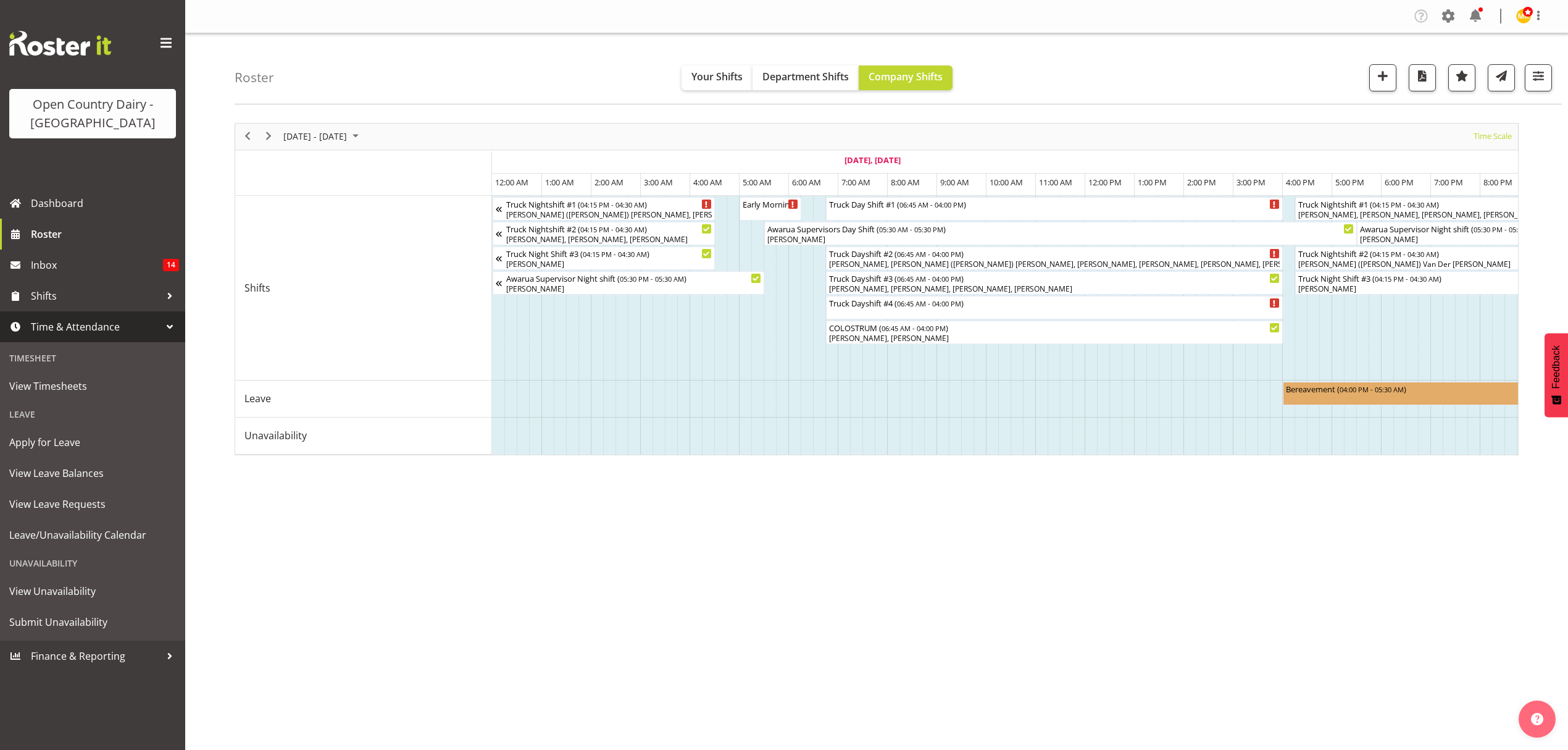
scroll to position [0, 349]
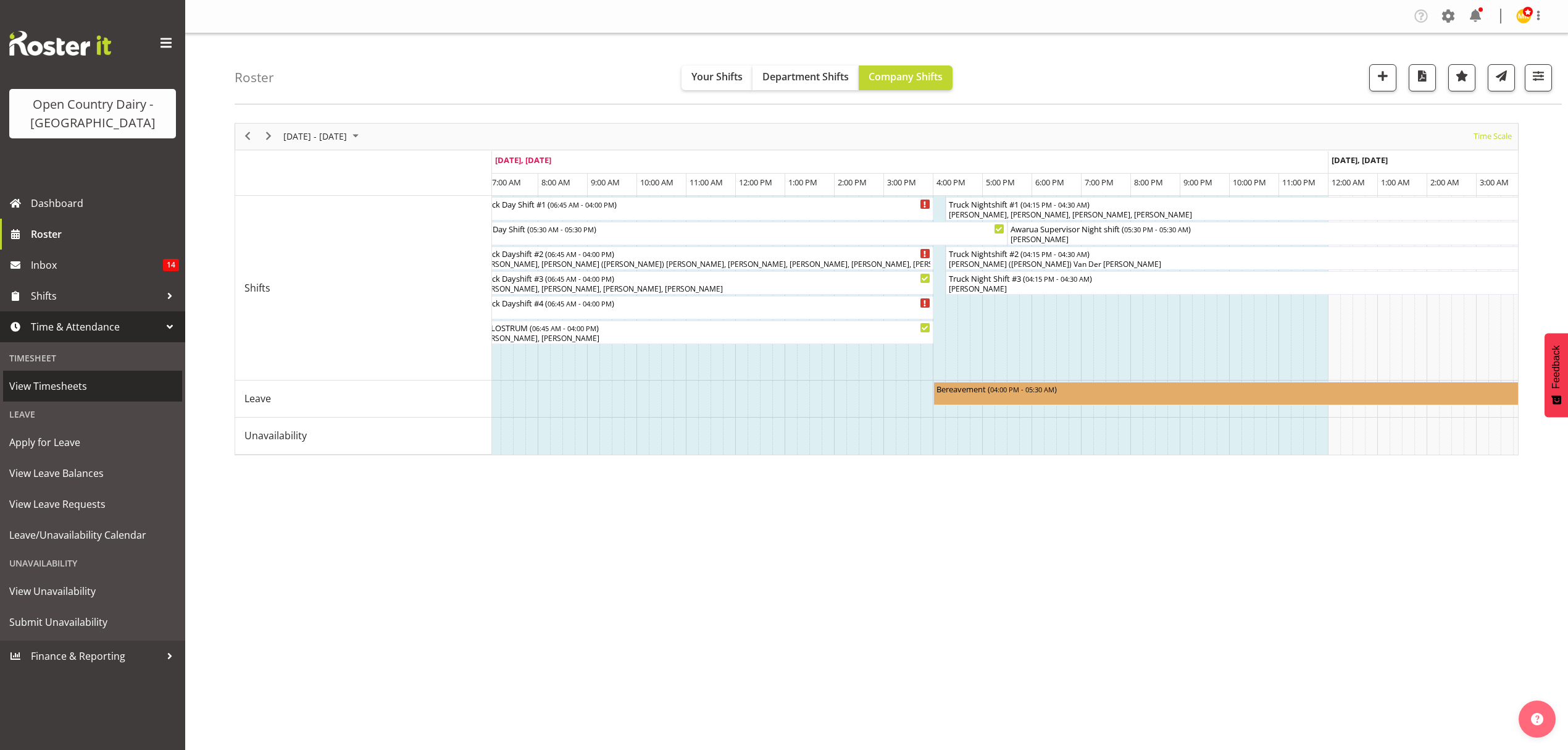
click at [112, 384] on span "View Timesheets" at bounding box center [93, 386] width 167 height 19
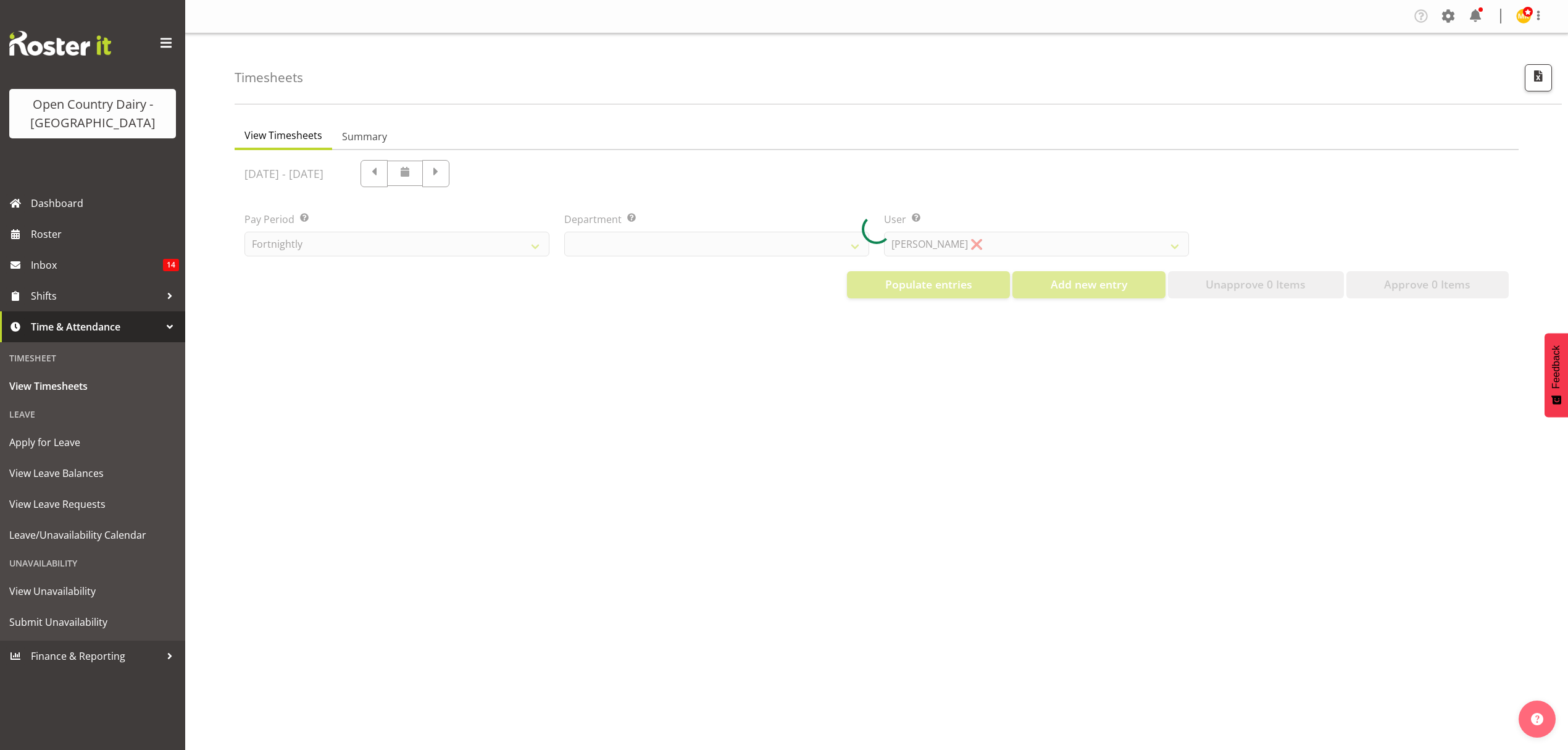
select select "699"
select select "8449"
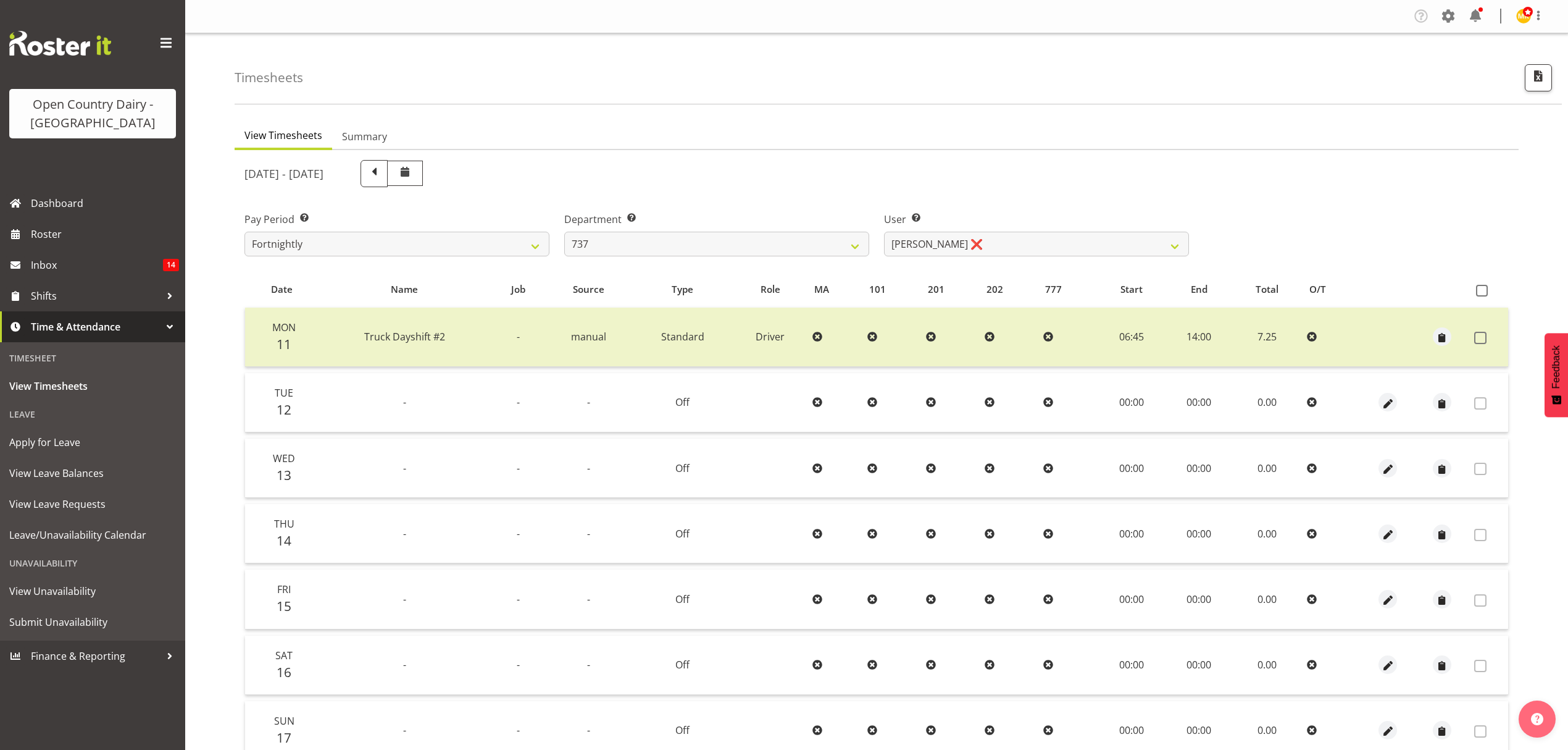
select select "903"
select select "9865"
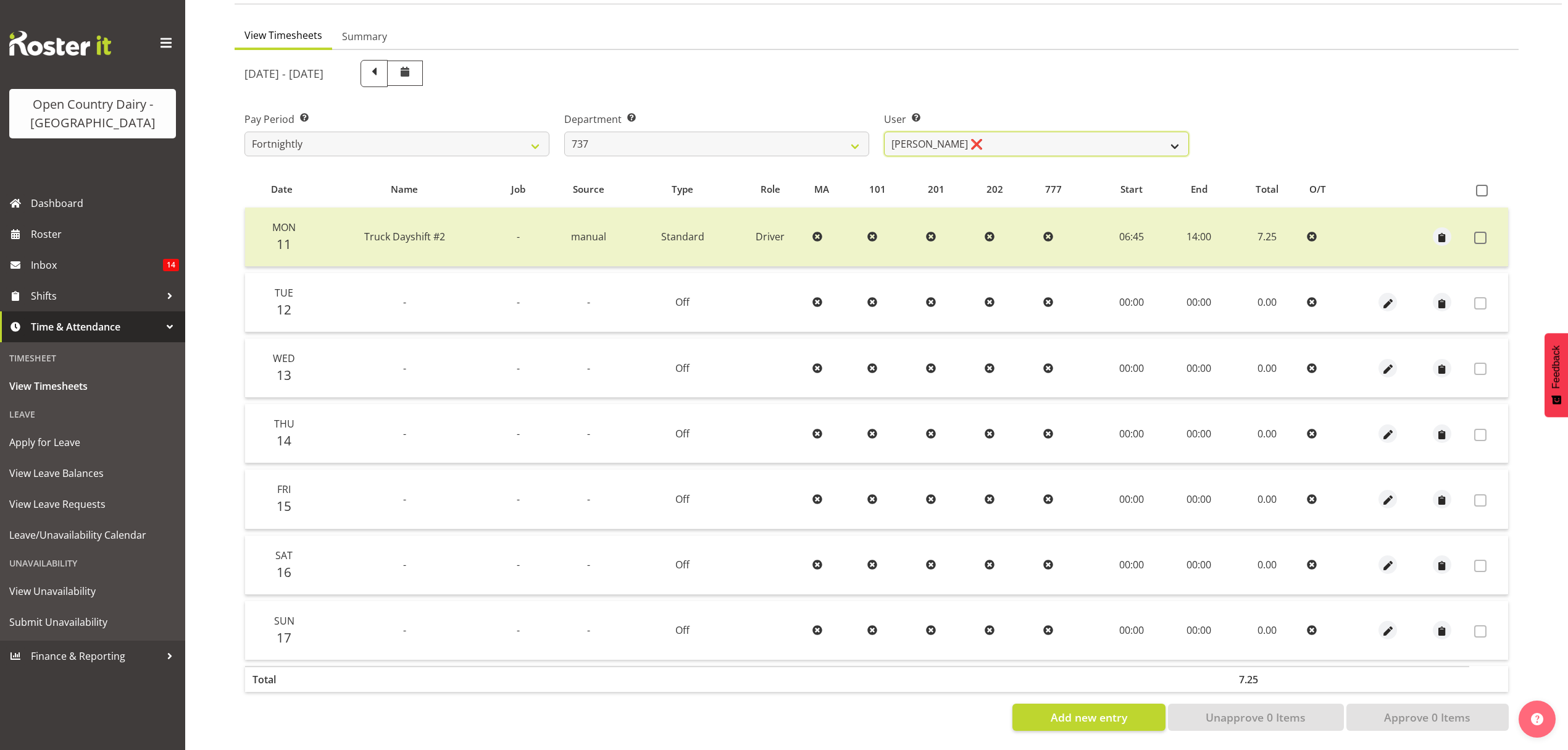
click at [962, 132] on select "Brian Neas ❌ Christopher Sutherland ❌ Richard Turnbull ❌" at bounding box center [1036, 144] width 305 height 25
click at [717, 137] on select "734 735 736 737 738 739 850 851 852 853 854 855 856 858 861 862 865 868 869 870" at bounding box center [717, 144] width 305 height 25
select select "687"
click at [565, 132] on select "734 735 736 737 738 739 850 851 852 853 854 855 856 858 861 862 865 868 869 870" at bounding box center [717, 144] width 305 height 25
select select "10197"
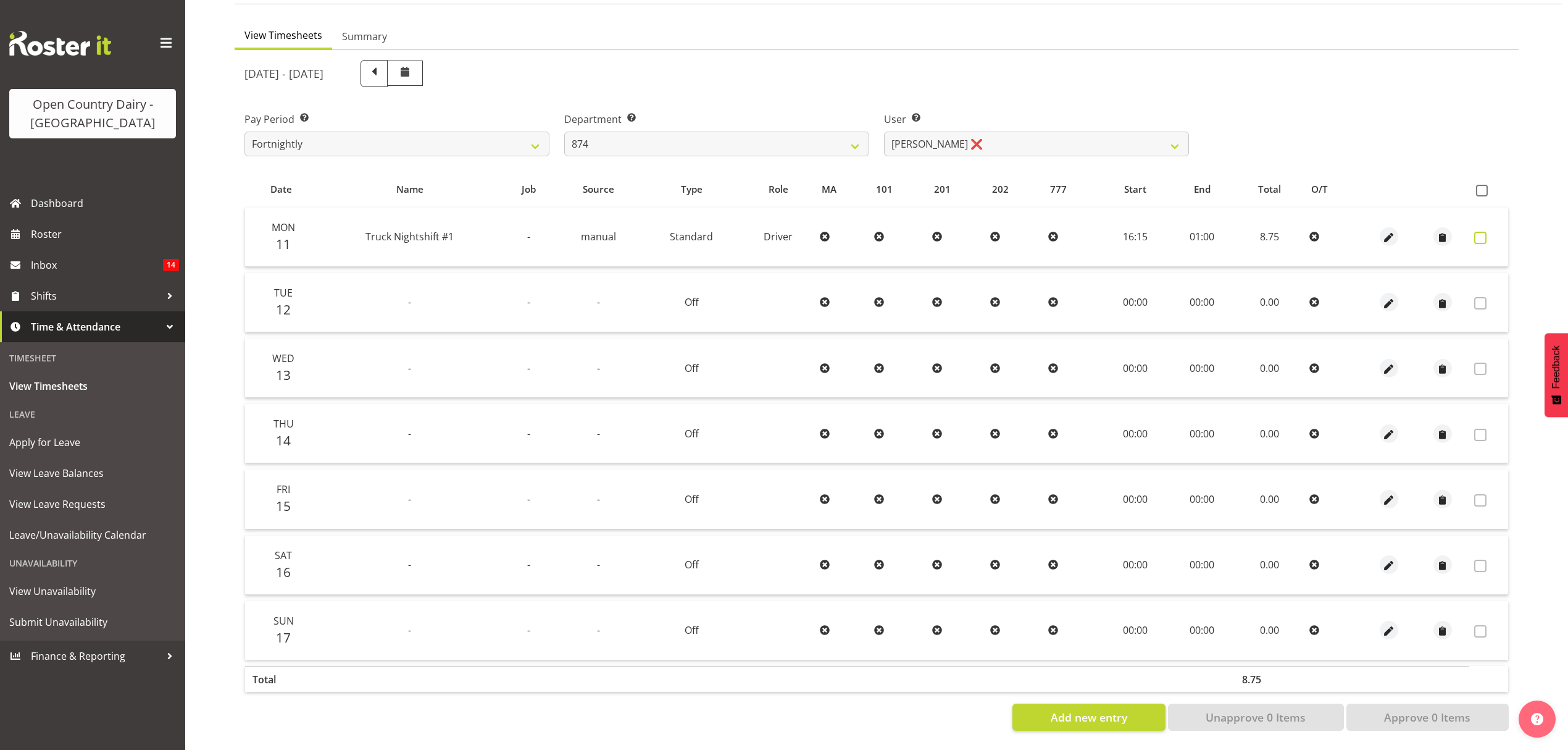
click at [1475, 232] on span at bounding box center [1480, 237] width 12 height 12
checkbox input "true"
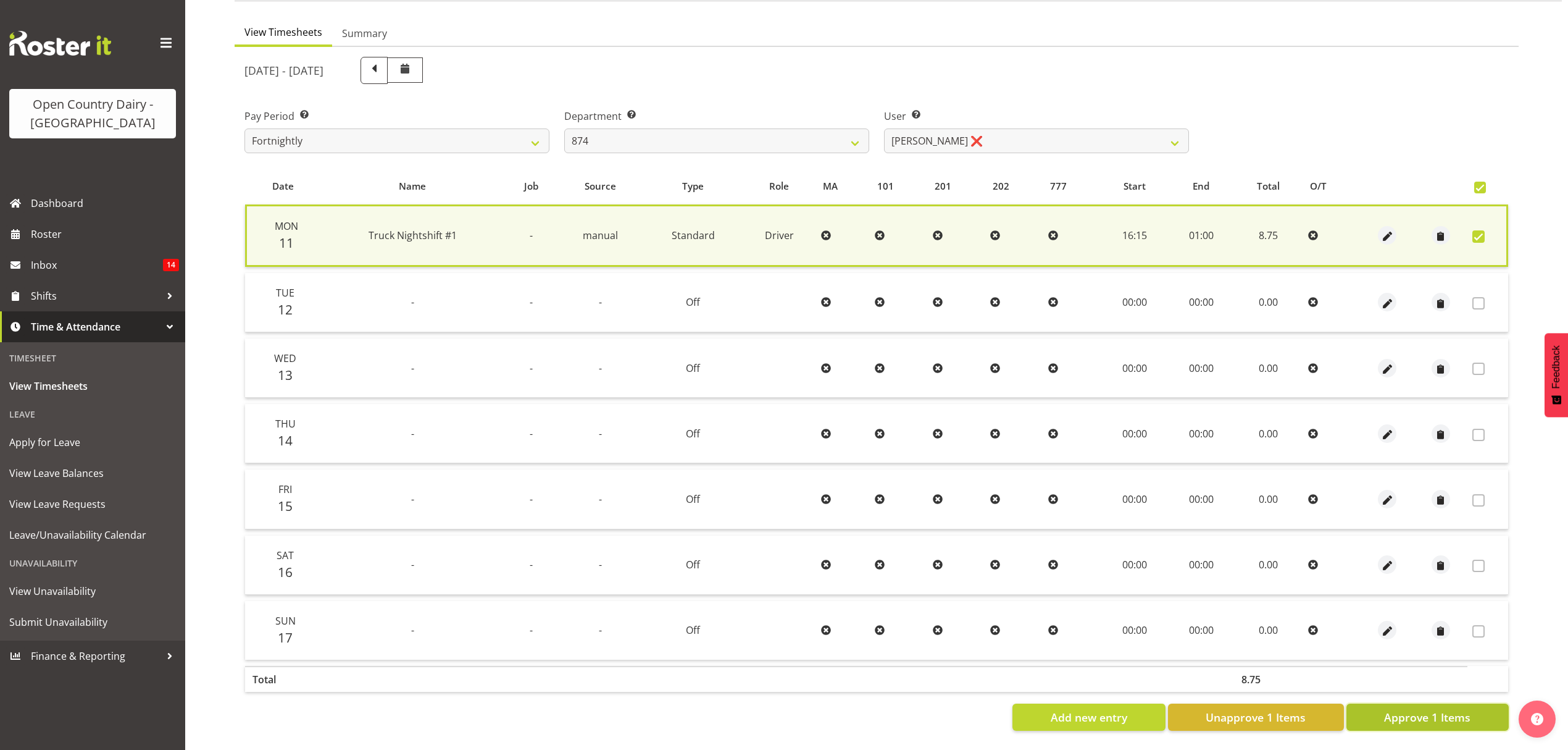
click at [1377, 715] on button "Approve 1 Items" at bounding box center [1428, 717] width 162 height 28
checkbox input "false"
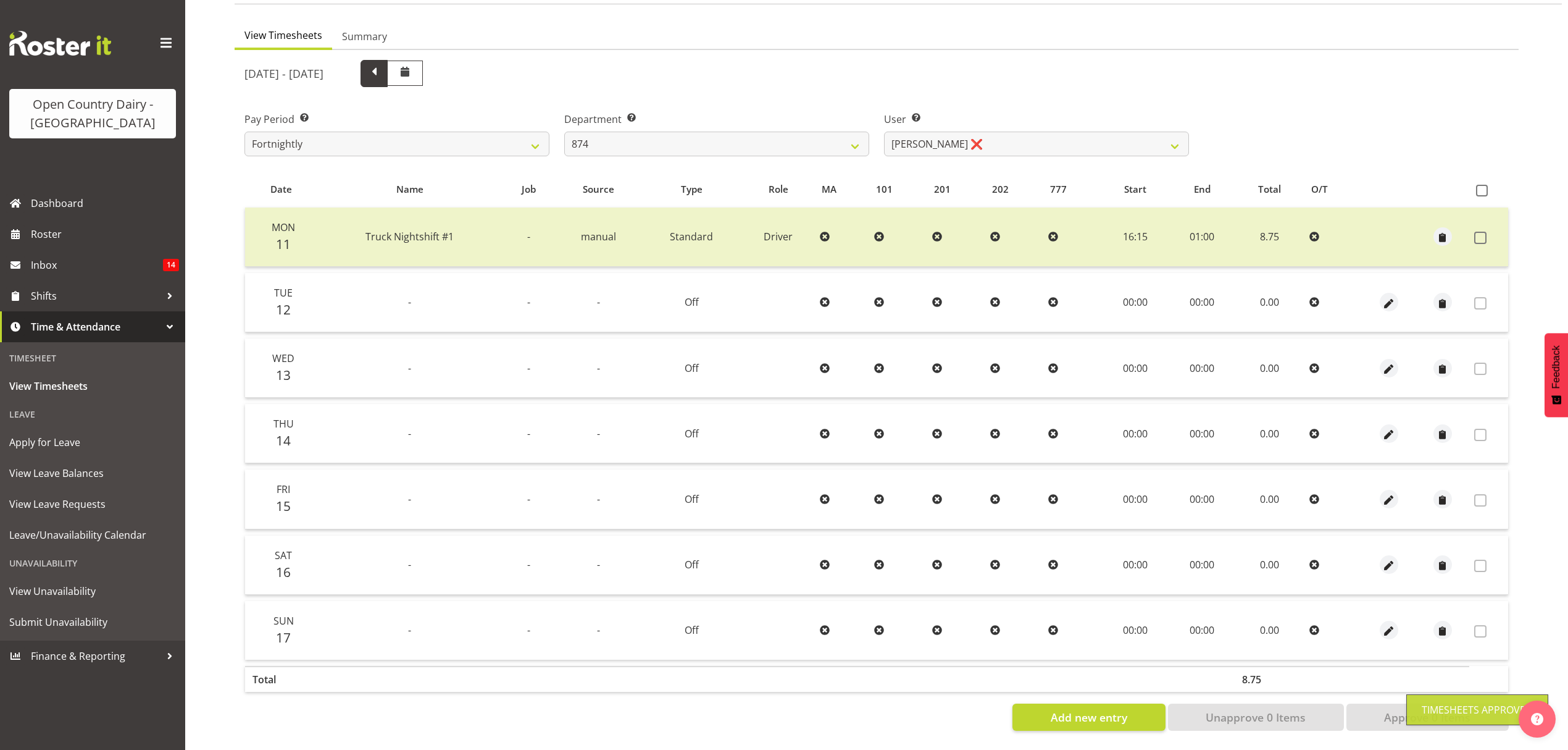
click at [383, 65] on span at bounding box center [374, 72] width 16 height 16
select select
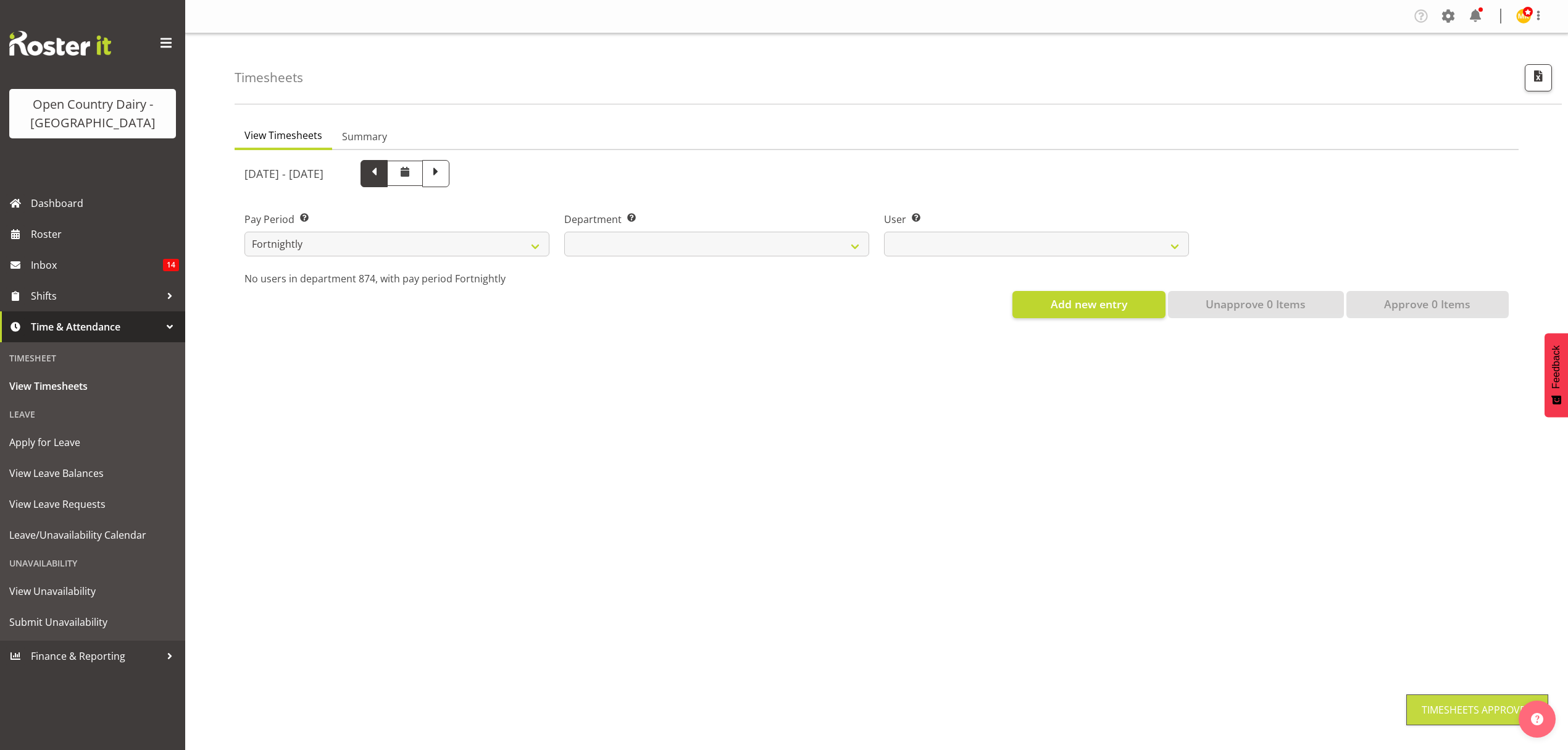
scroll to position [0, 0]
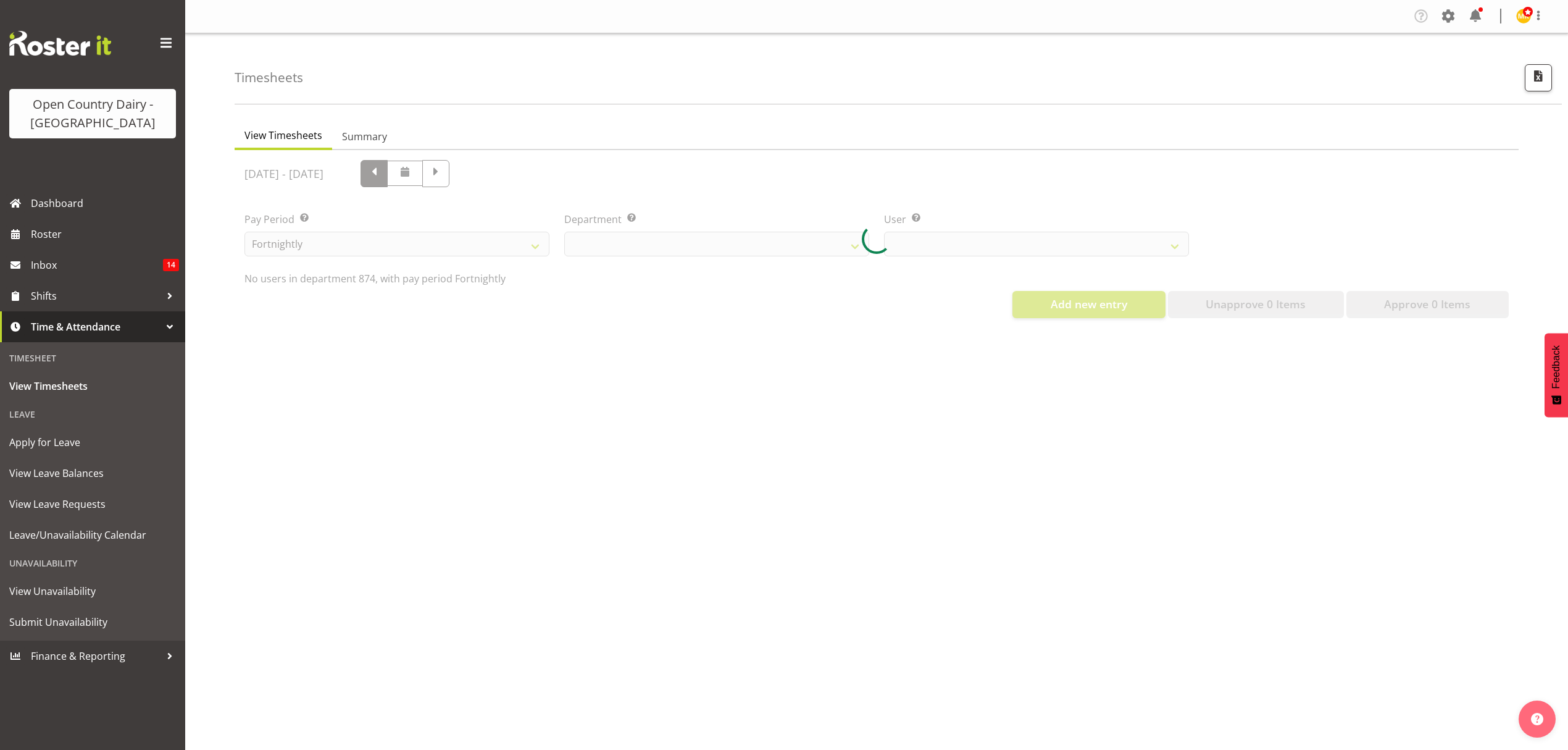
select select "687"
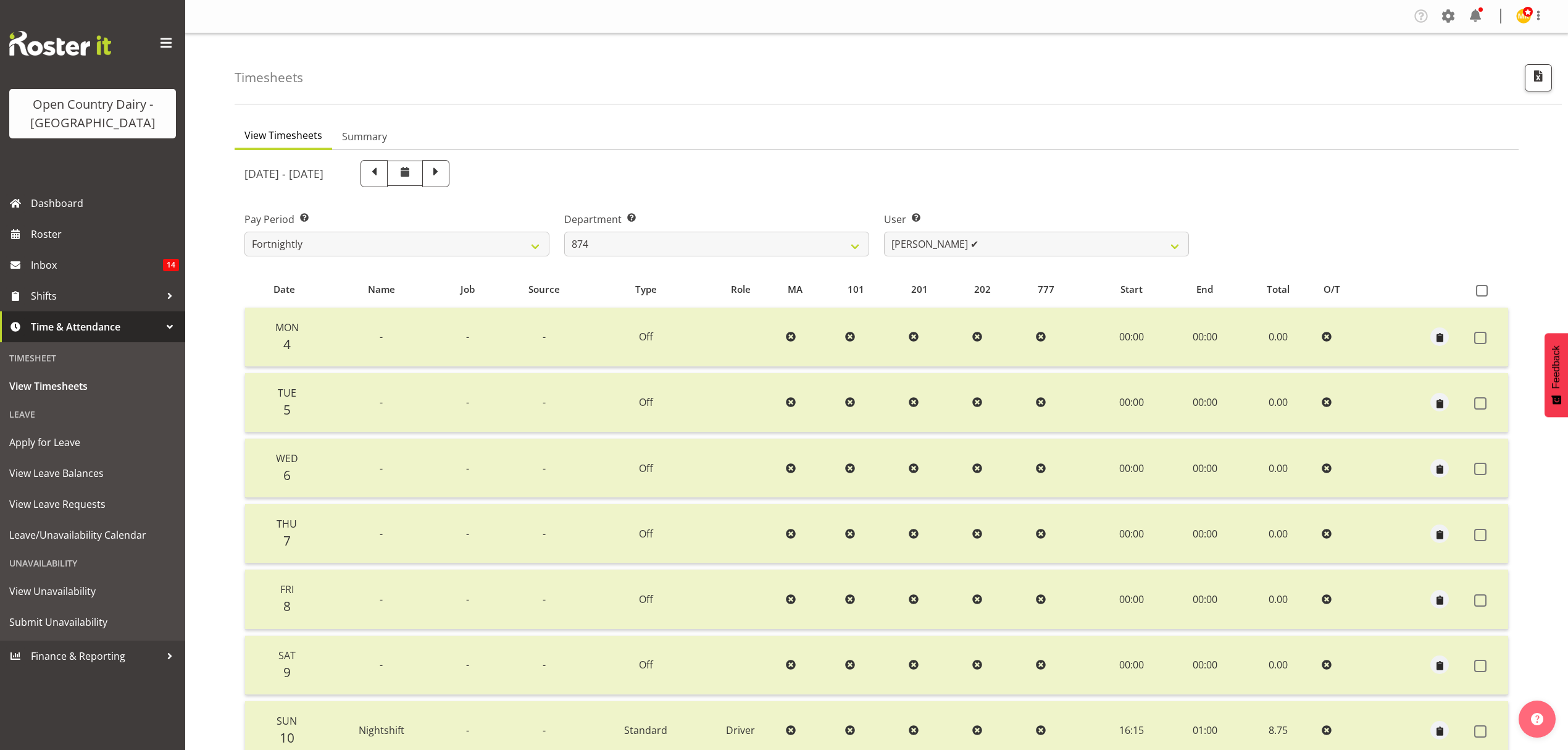
scroll to position [109, 0]
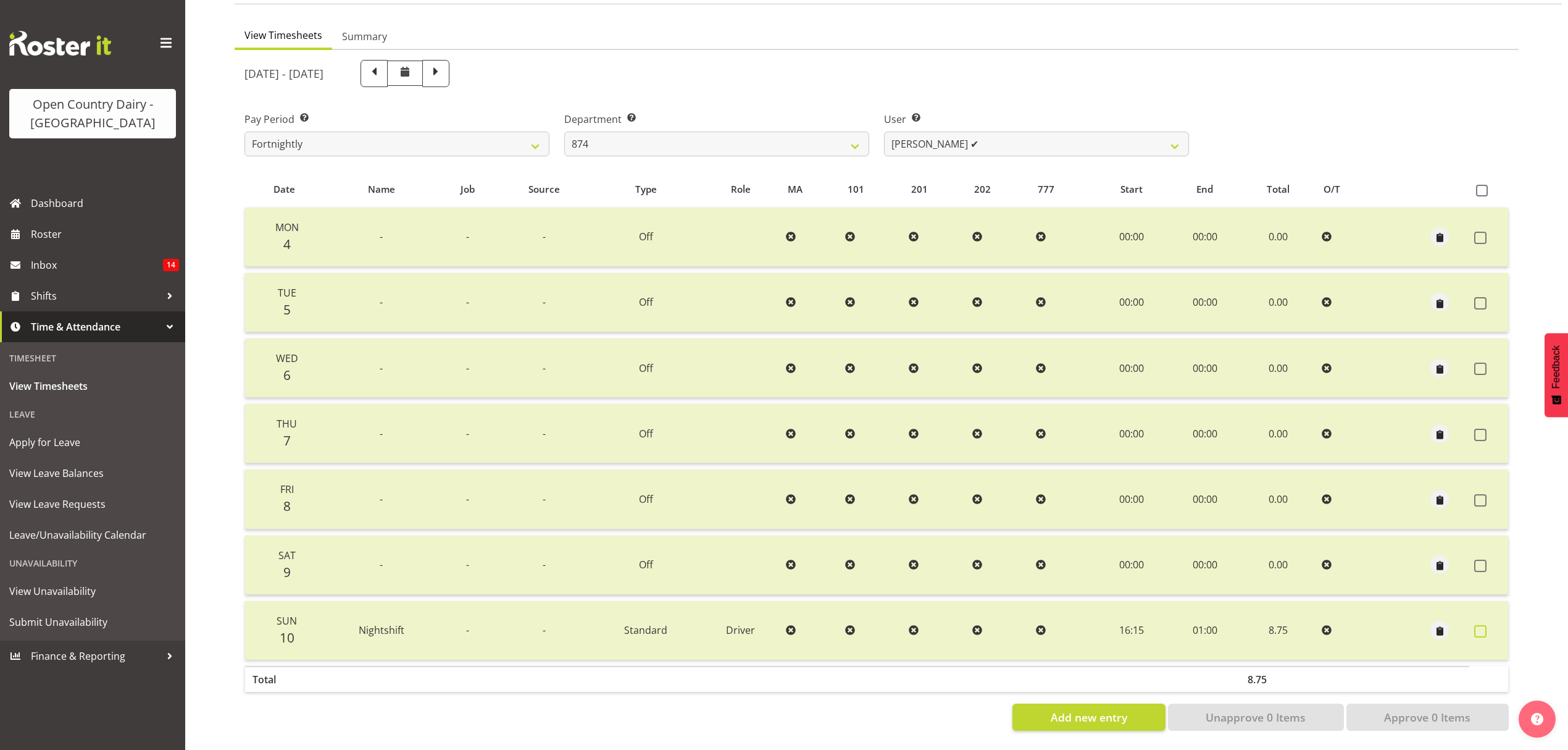
click at [1484, 625] on span at bounding box center [1480, 630] width 12 height 12
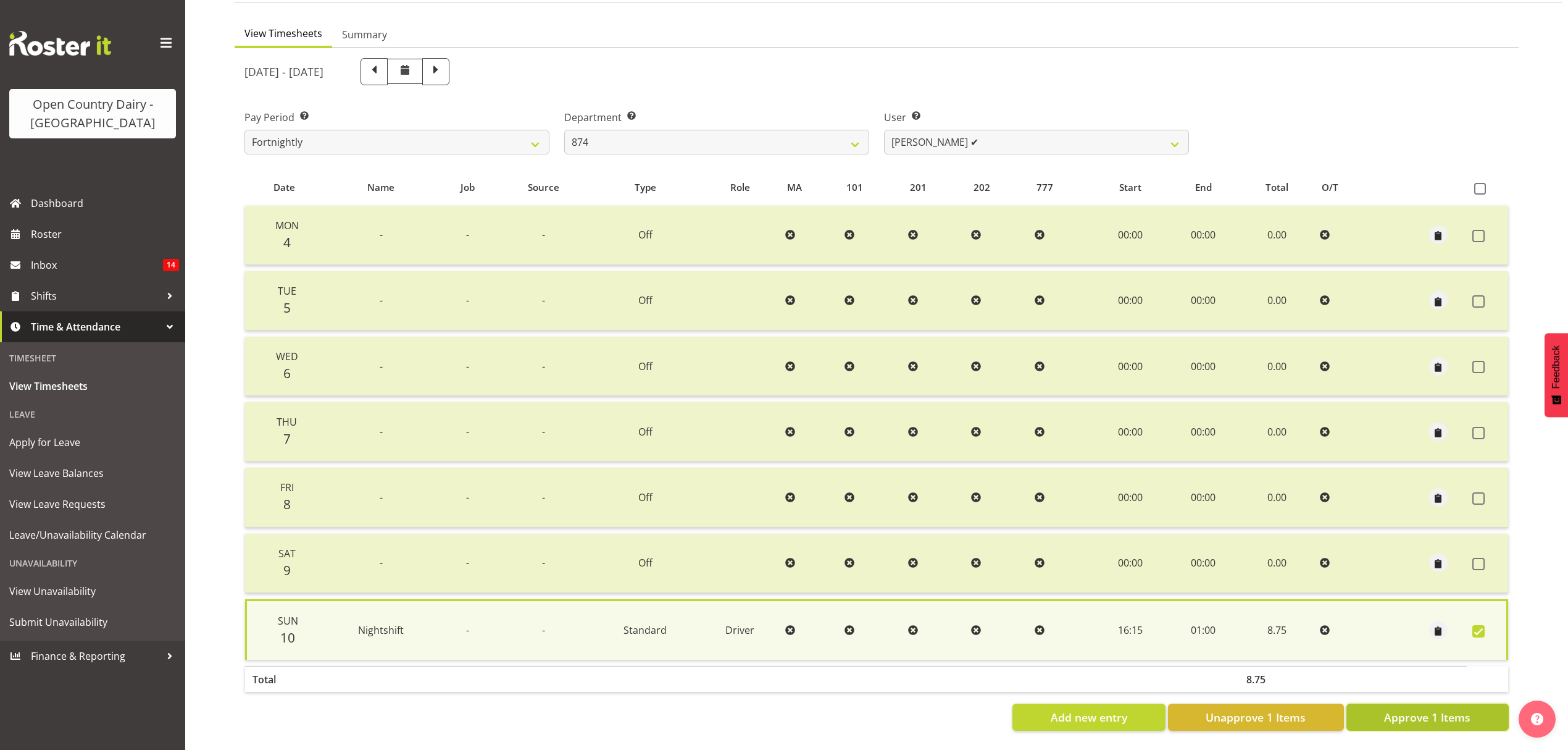
click at [1459, 709] on span "Approve 1 Items" at bounding box center [1428, 717] width 86 height 16
checkbox input "false"
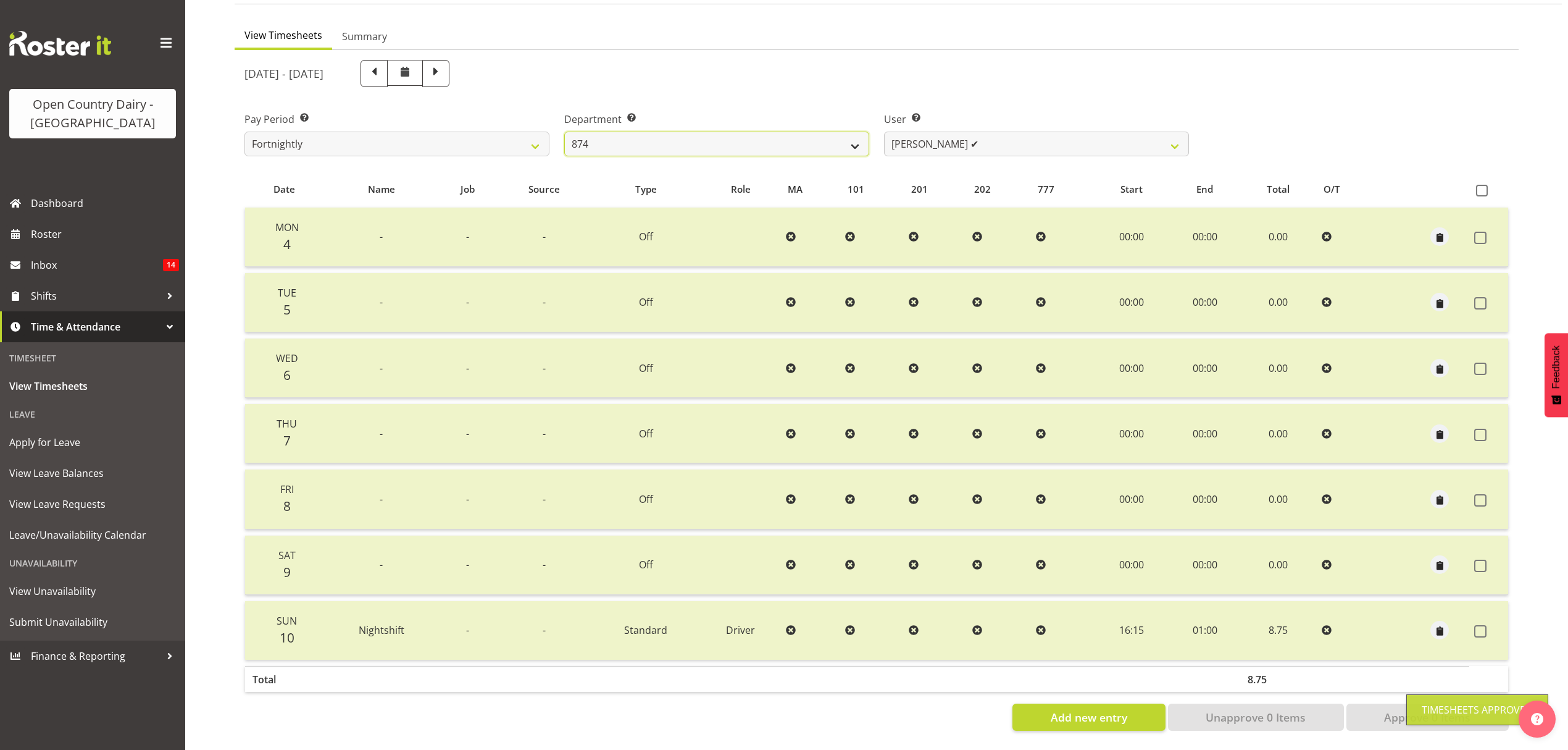
click at [741, 137] on select "734 735 736 737 738 739 850 851 852 853 854 855 856 858 861 862 865 868 869 870" at bounding box center [717, 144] width 305 height 25
select select "678"
click at [565, 132] on select "734 735 736 737 738 739 850 851 852 853 854 855 856 858 861 862 865 868 869 870" at bounding box center [717, 144] width 305 height 25
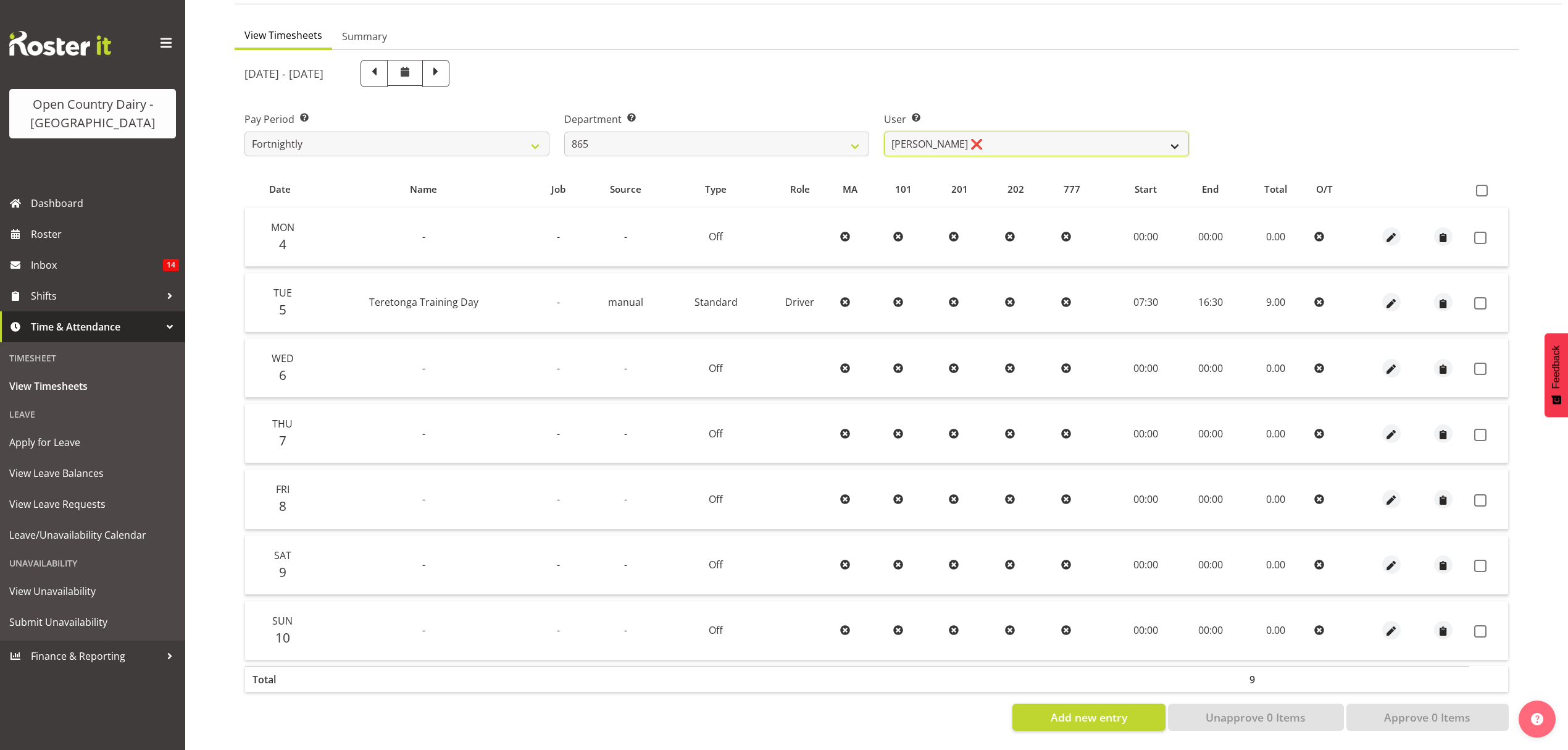
click at [1156, 132] on select "Flavio Ferraz ❌ George Courtney ❌ Steffan Kennard ❌" at bounding box center [1036, 144] width 305 height 25
select select "7487"
click at [885, 132] on select "Flavio Ferraz ❌ George Courtney ❌ Steffan Kennard ❌" at bounding box center [1036, 144] width 305 height 25
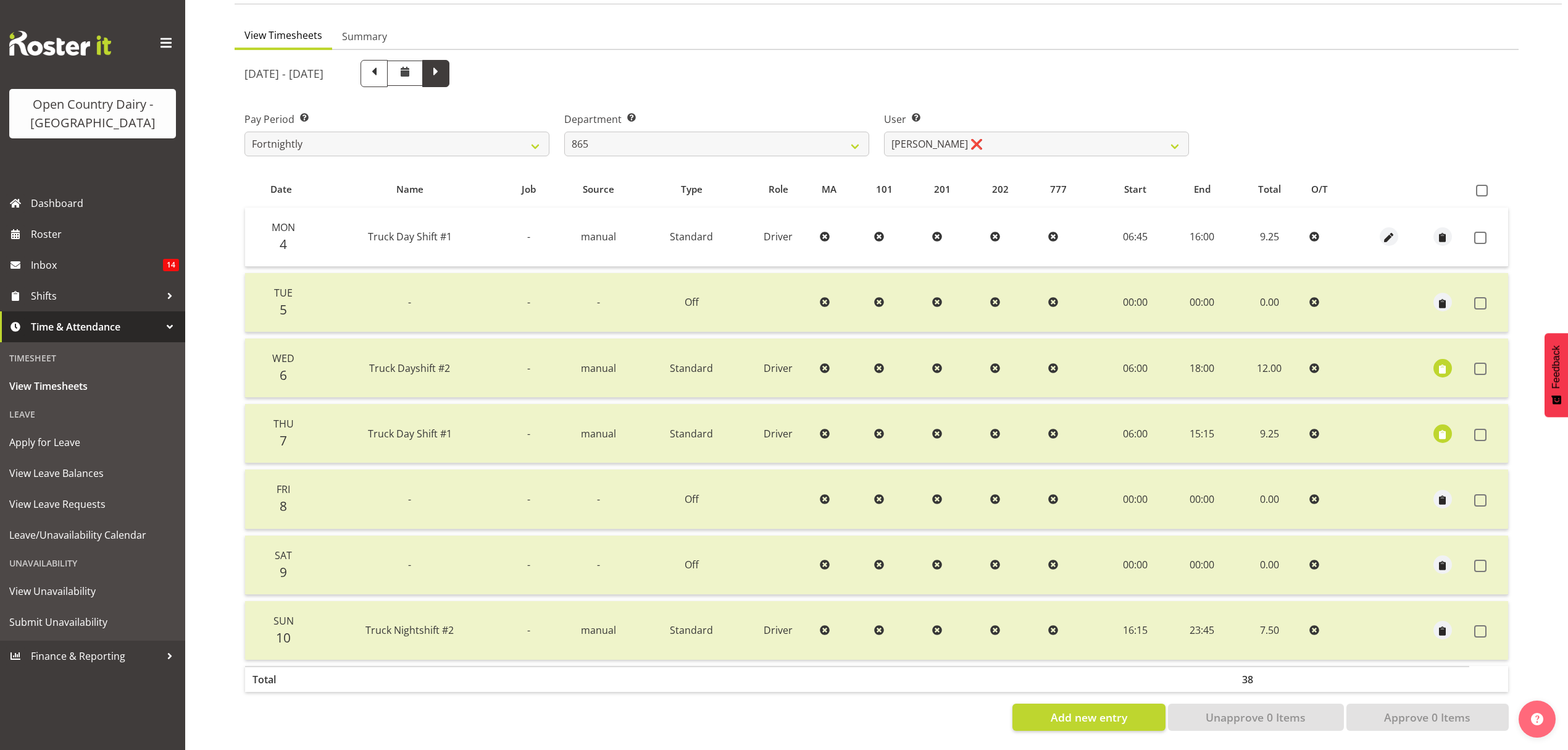
click at [444, 70] on span at bounding box center [436, 72] width 16 height 16
select select
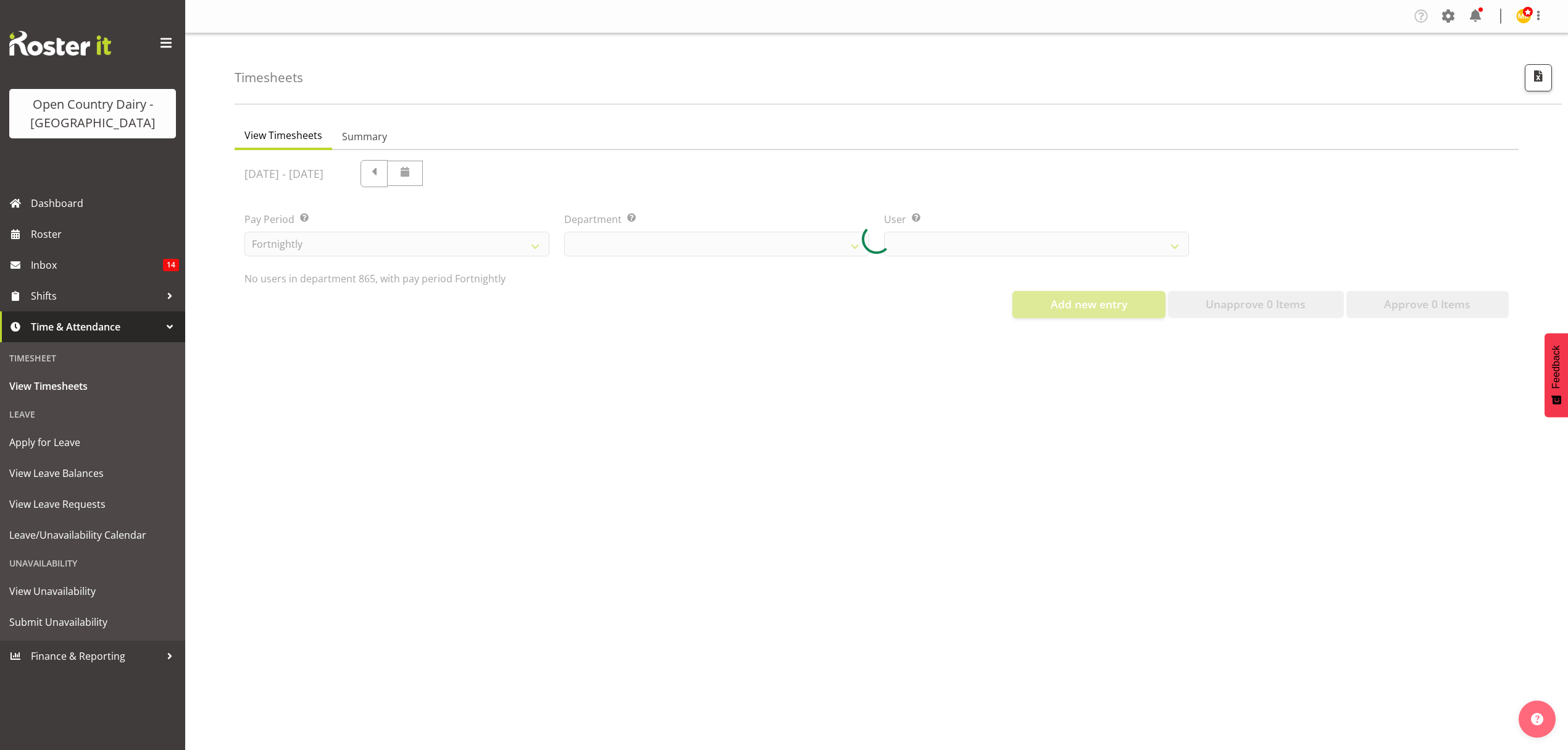
scroll to position [0, 0]
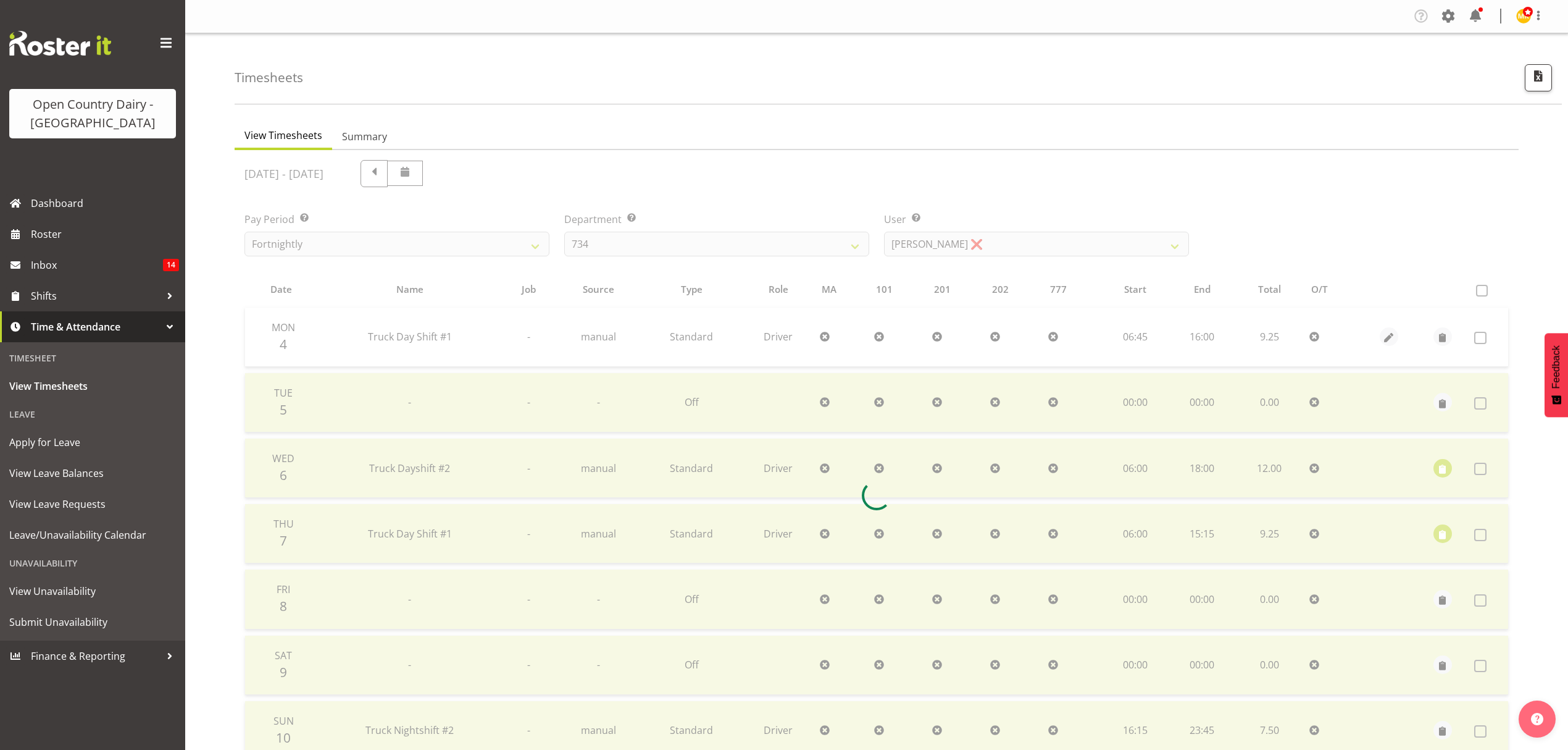
select select "678"
select select "7487"
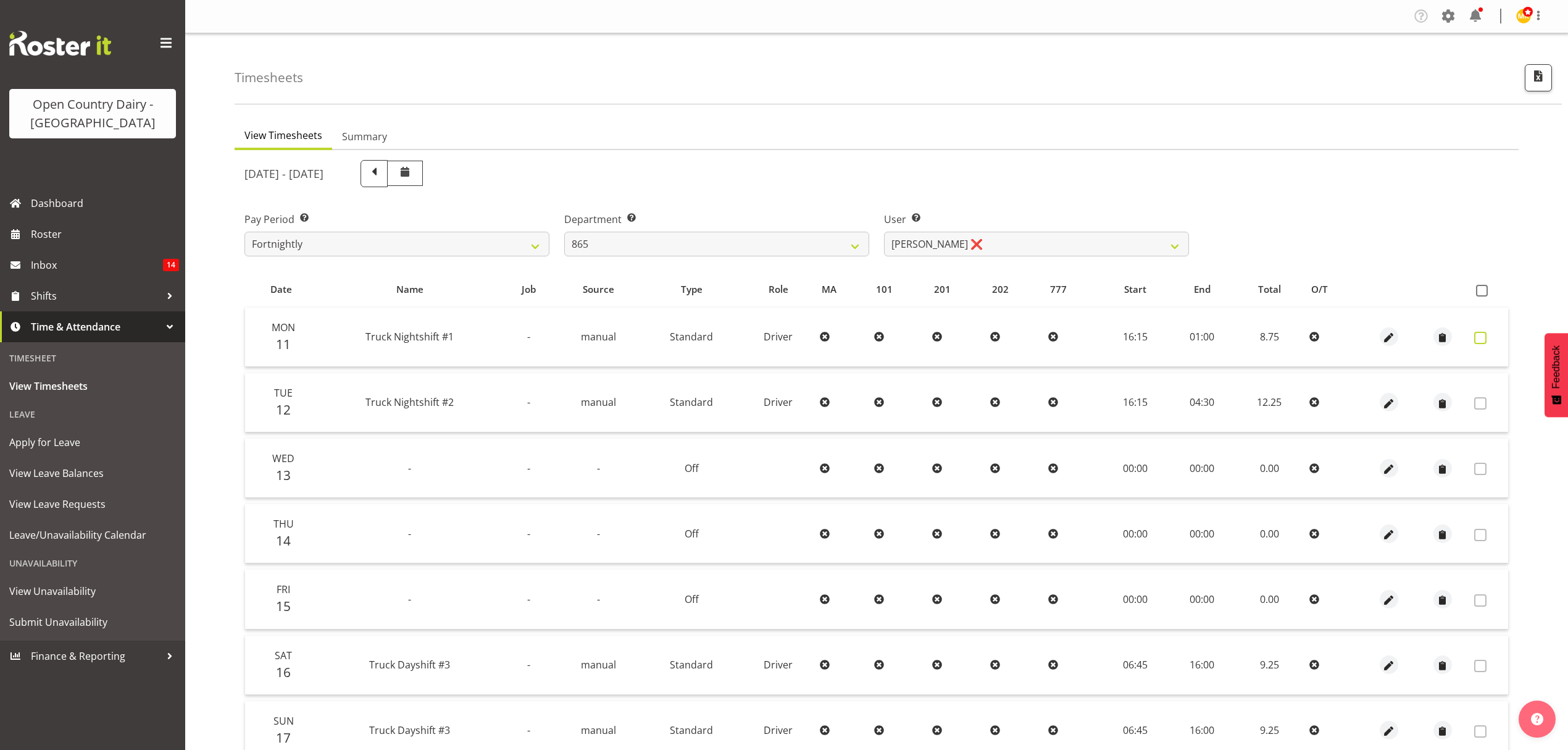
click at [1485, 338] on span at bounding box center [1480, 337] width 12 height 12
checkbox input "true"
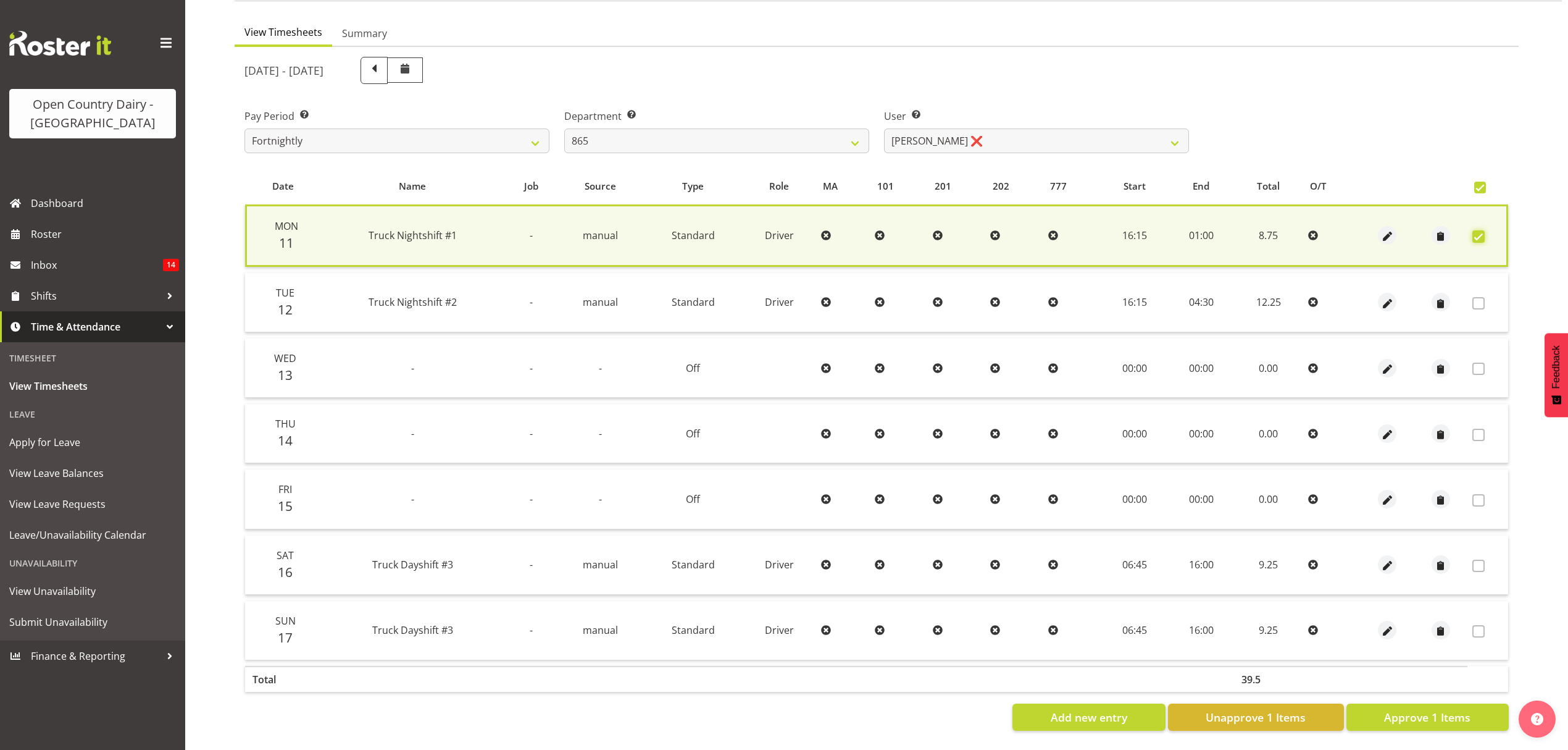
scroll to position [112, 0]
click at [1451, 703] on button "Approve 1 Items" at bounding box center [1428, 717] width 162 height 28
checkbox input "false"
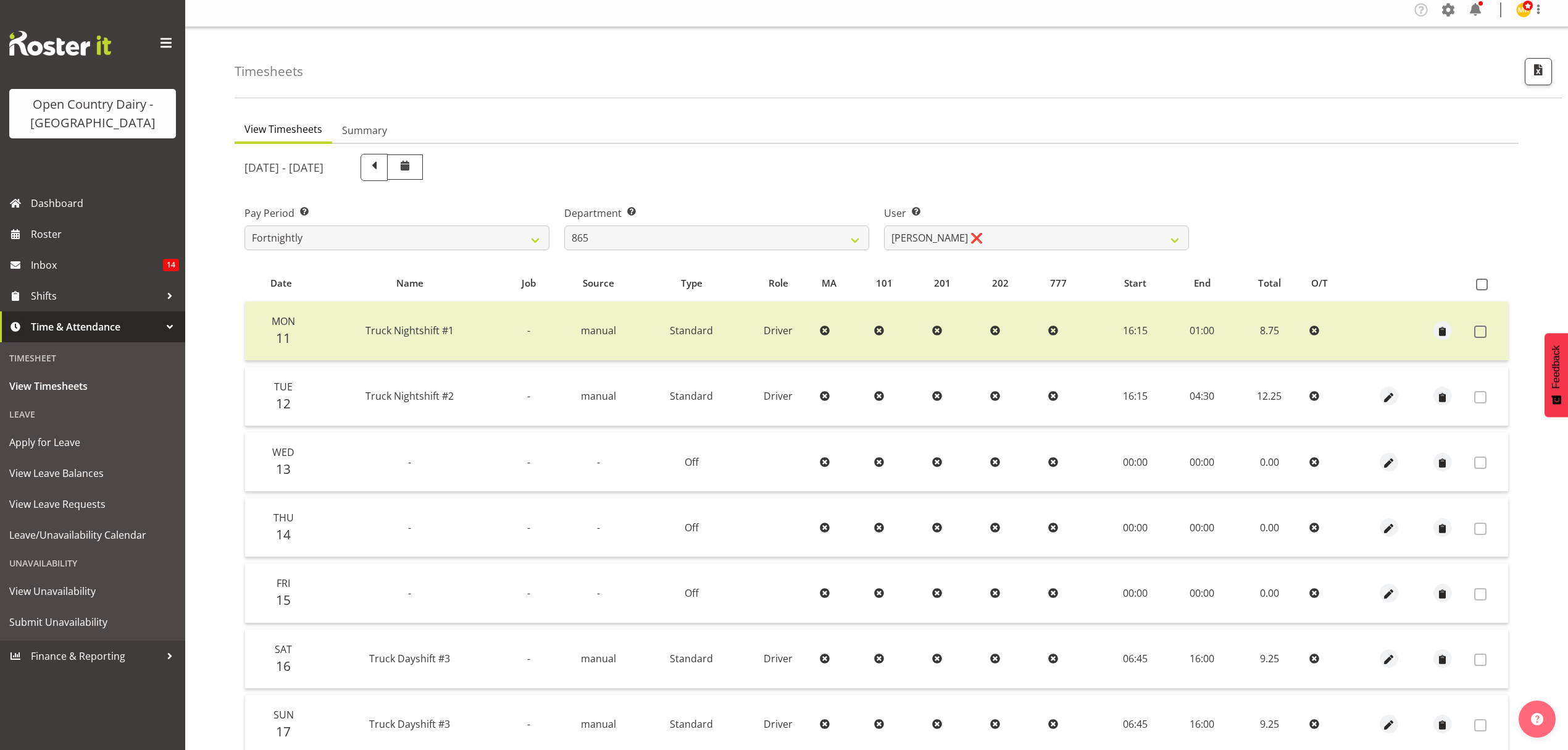
scroll to position [0, 0]
